Goal: Information Seeking & Learning: Find specific fact

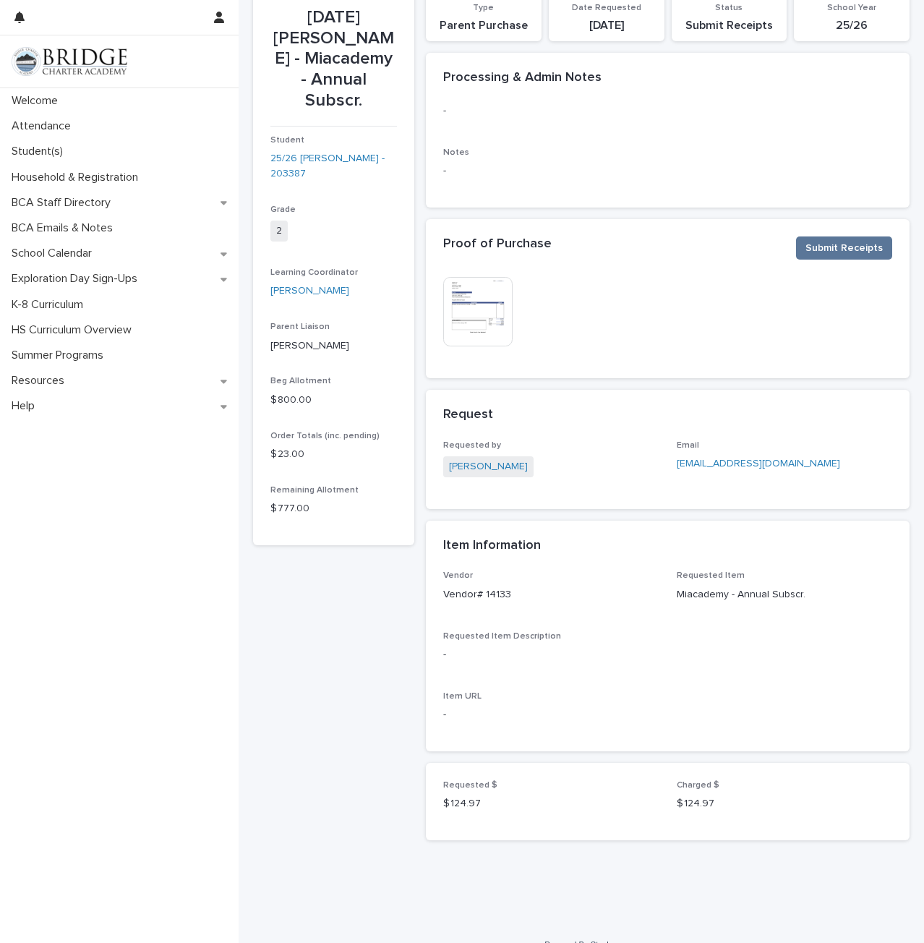
scroll to position [103, 0]
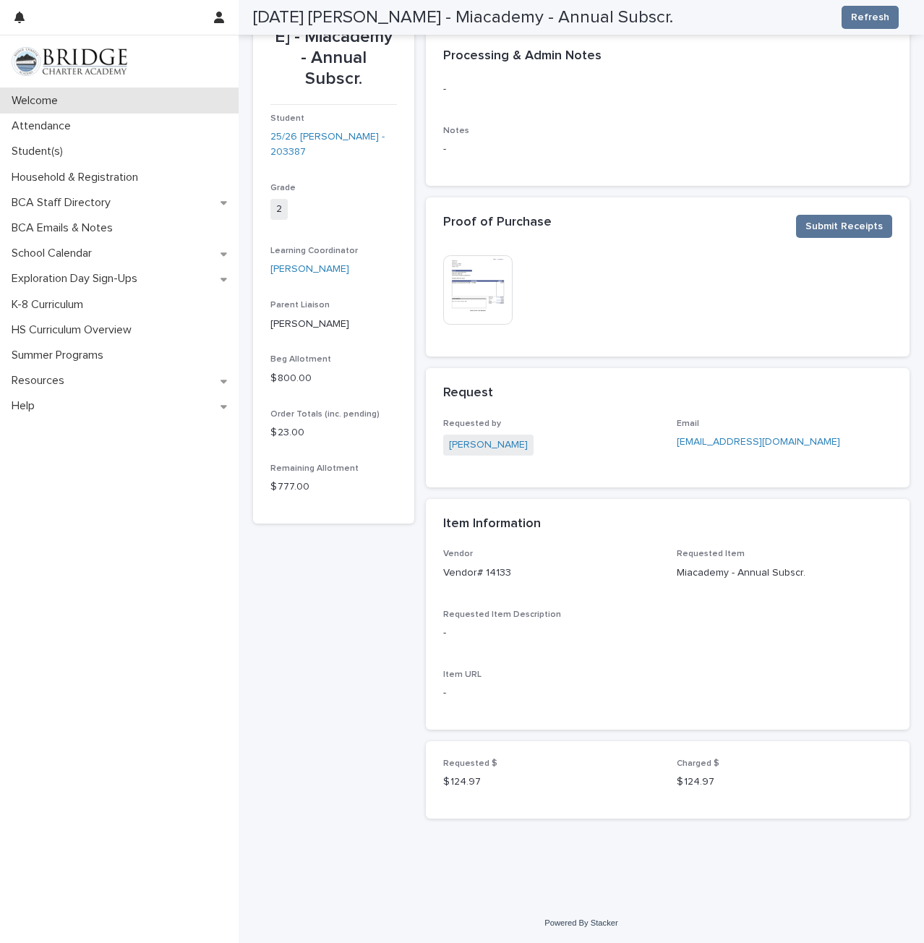
click at [62, 106] on p "Welcome" at bounding box center [38, 101] width 64 height 14
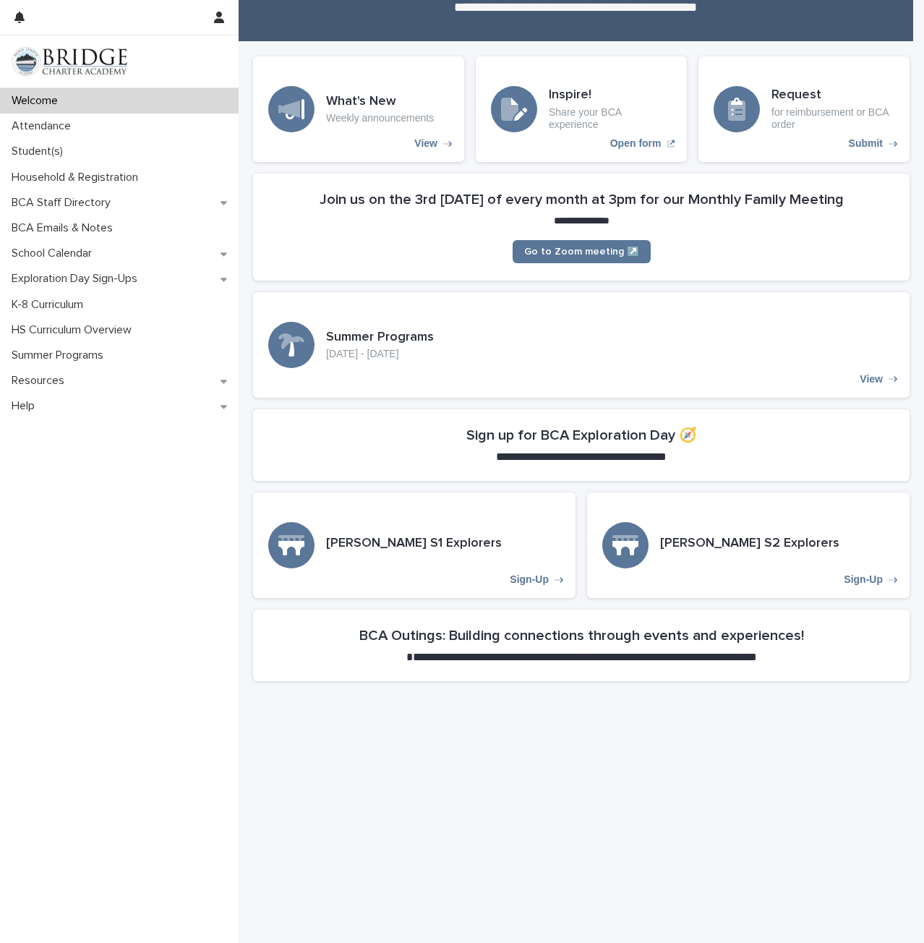
scroll to position [248, 0]
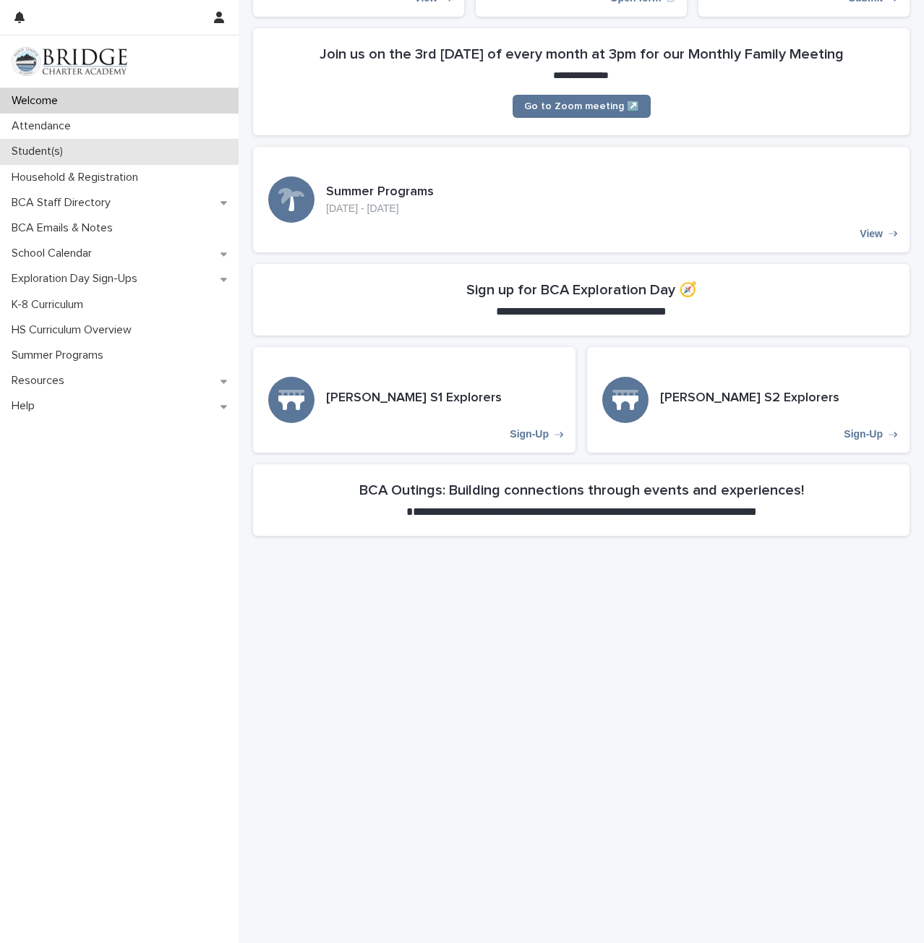
click at [38, 148] on p "Student(s)" at bounding box center [40, 152] width 69 height 14
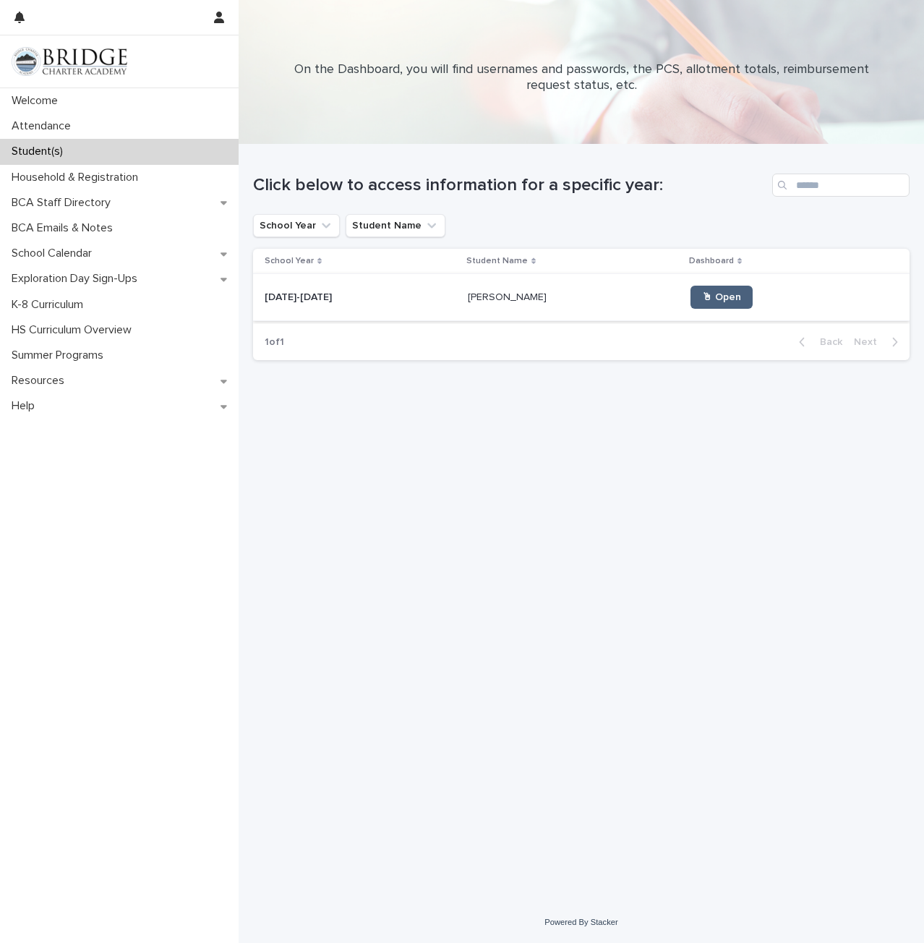
click at [691, 307] on link "🖱 Open" at bounding box center [722, 297] width 62 height 23
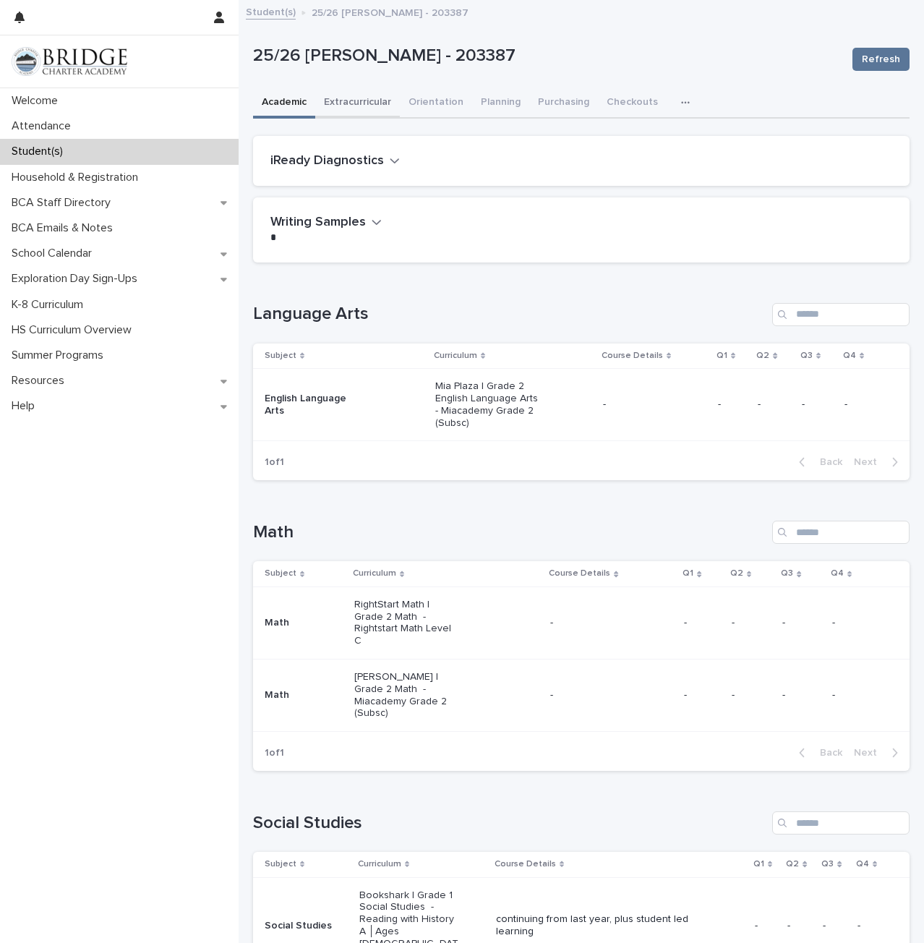
click at [366, 103] on button "Extracurricular" at bounding box center [357, 103] width 85 height 30
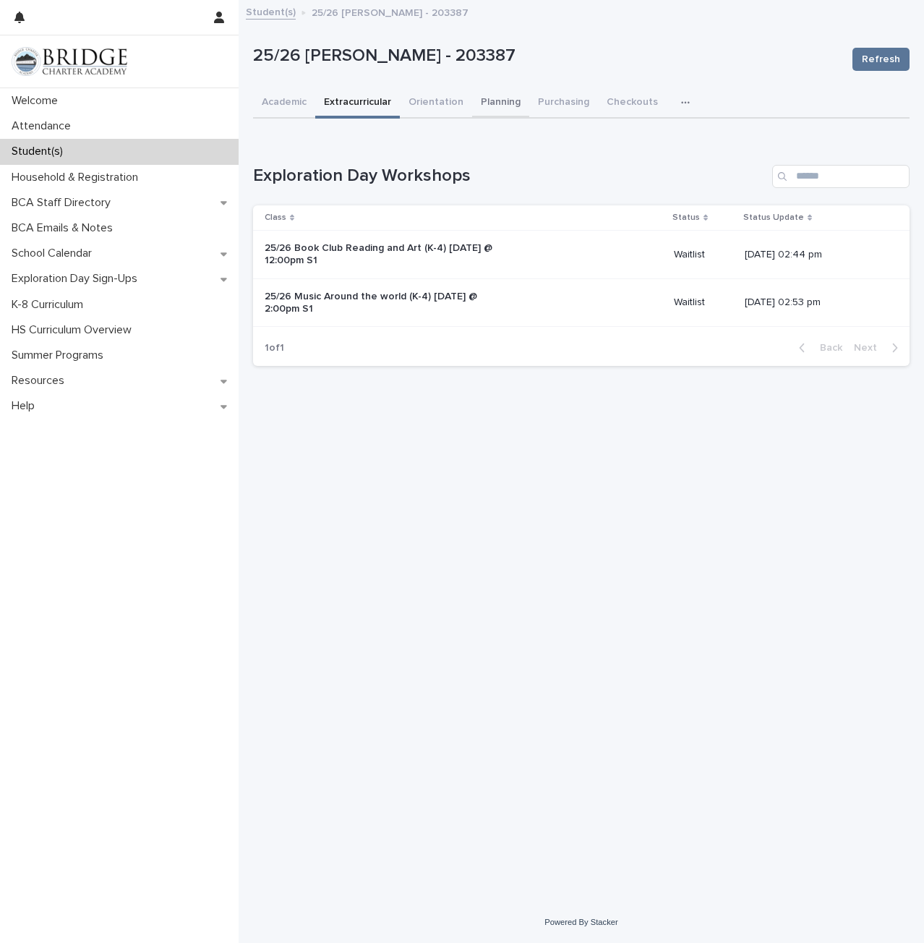
click at [500, 101] on button "Planning" at bounding box center [500, 103] width 57 height 30
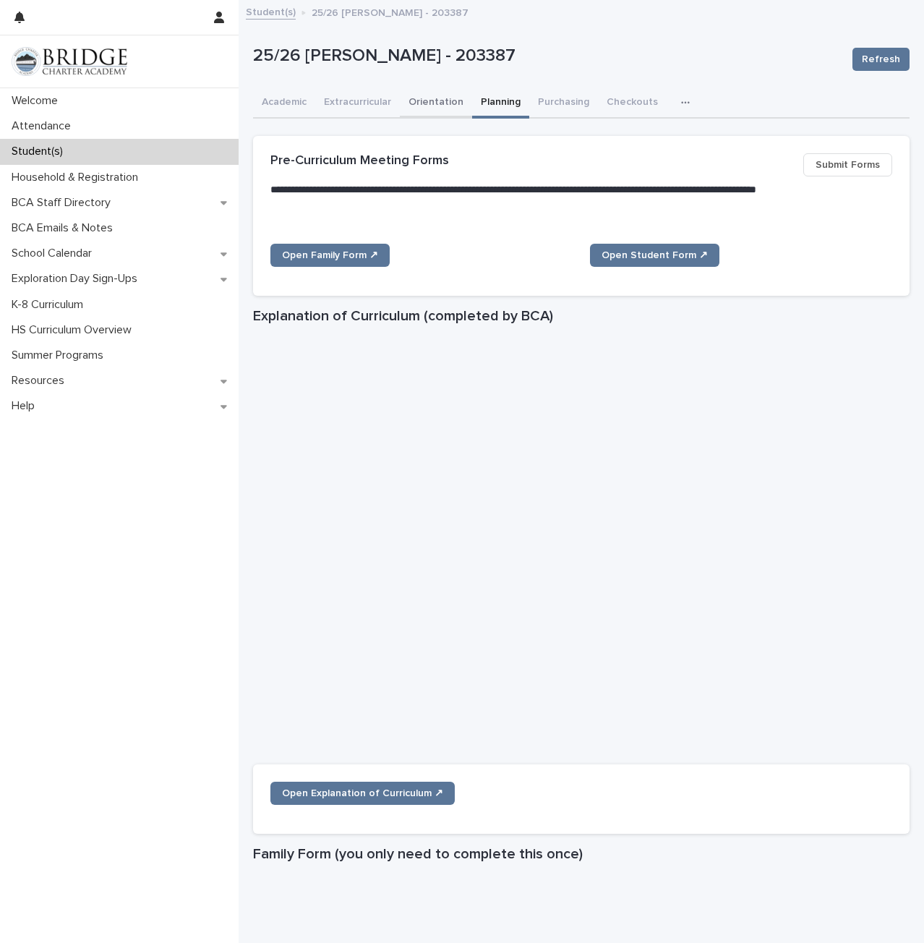
click at [443, 98] on button "Orientation" at bounding box center [436, 103] width 72 height 30
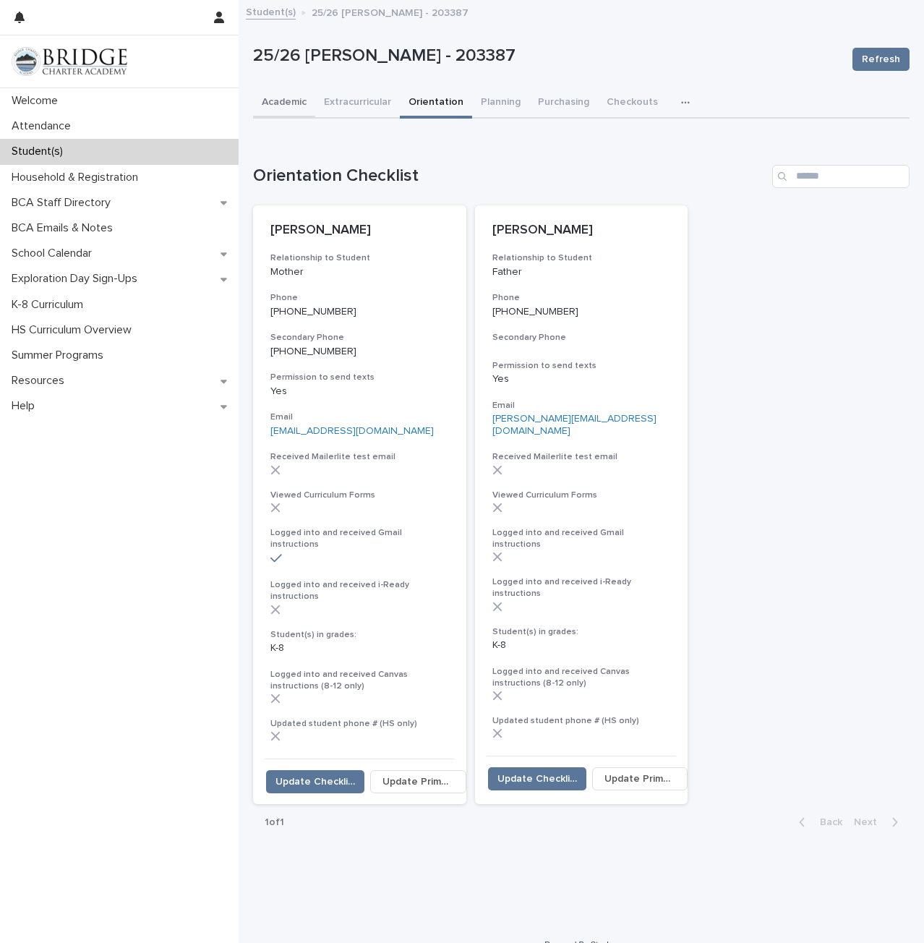
click at [294, 98] on button "Academic" at bounding box center [284, 103] width 62 height 30
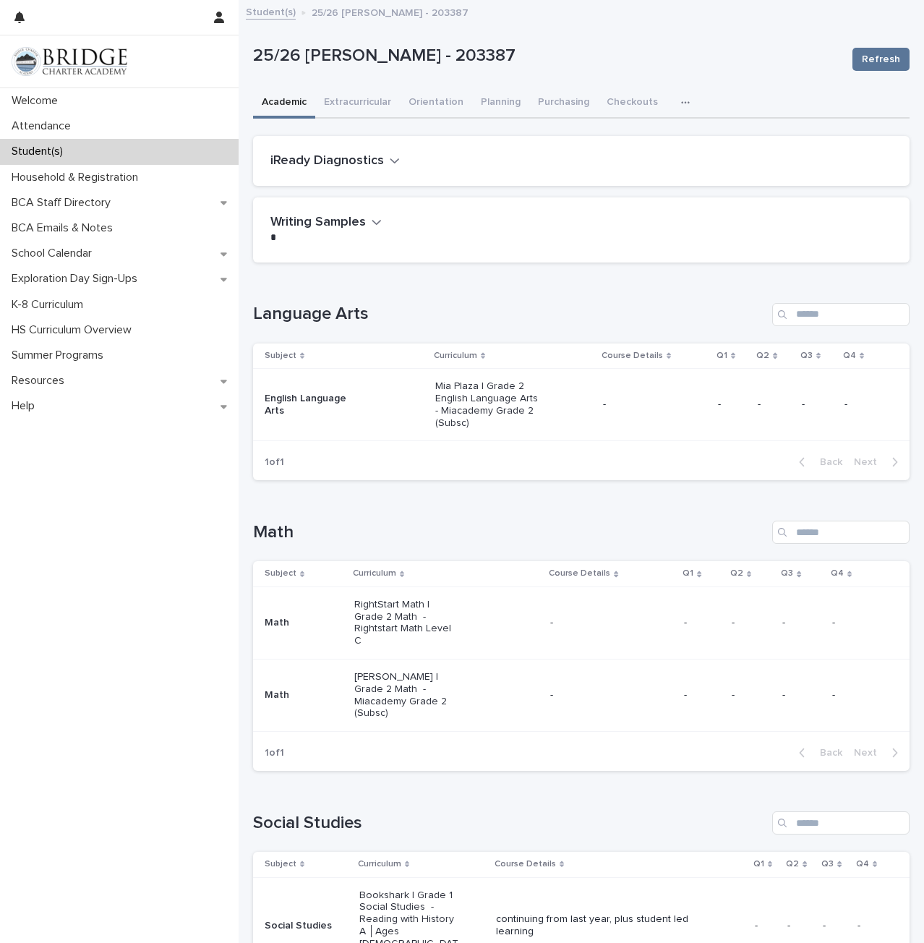
click at [681, 103] on icon "button" at bounding box center [685, 103] width 9 height 10
click at [632, 158] on span "General" at bounding box center [628, 162] width 38 height 10
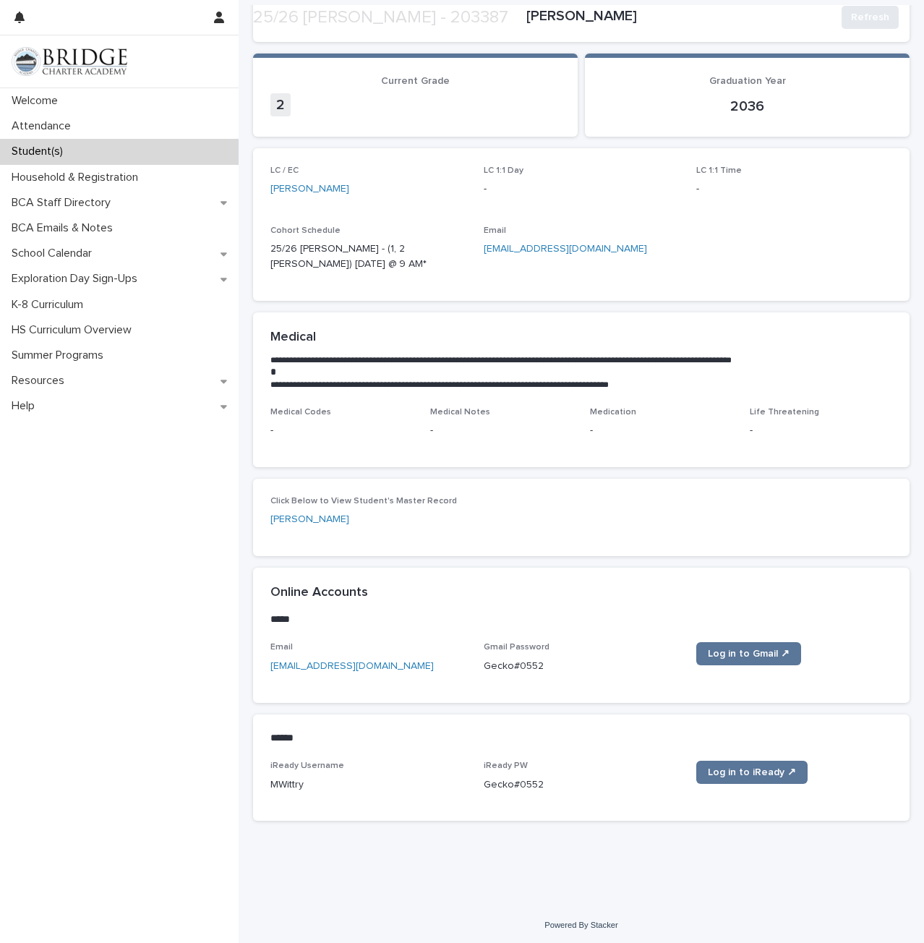
scroll to position [153, 0]
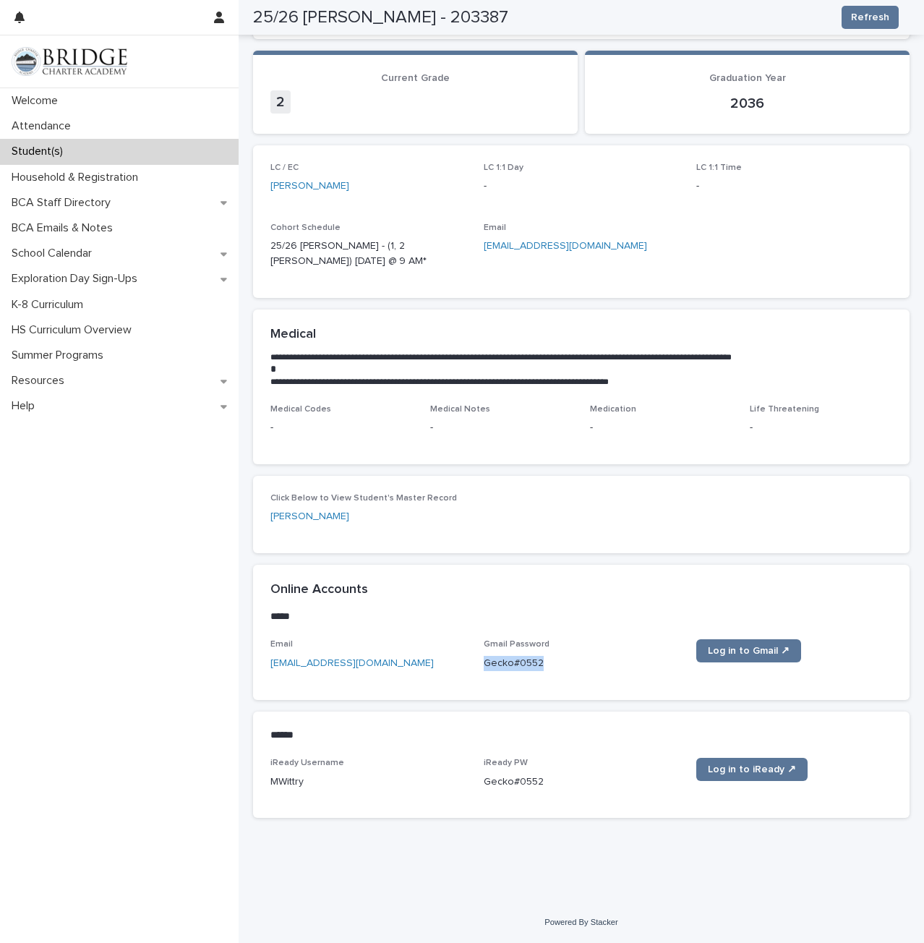
drag, startPoint x: 479, startPoint y: 664, endPoint x: 537, endPoint y: 664, distance: 57.8
click at [537, 664] on p "Gecko#0552" at bounding box center [582, 663] width 196 height 15
copy p "Gecko#0552"
click at [734, 654] on span "Log in to Gmail ↗" at bounding box center [749, 651] width 82 height 10
